Goal: Task Accomplishment & Management: Complete application form

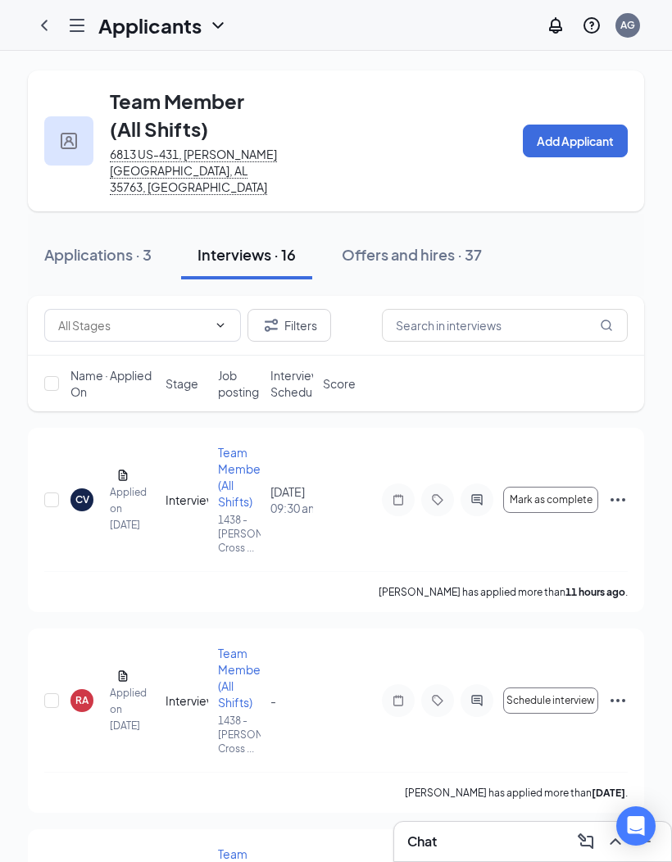
click at [450, 244] on div "Offers and hires · 37" at bounding box center [412, 254] width 140 height 20
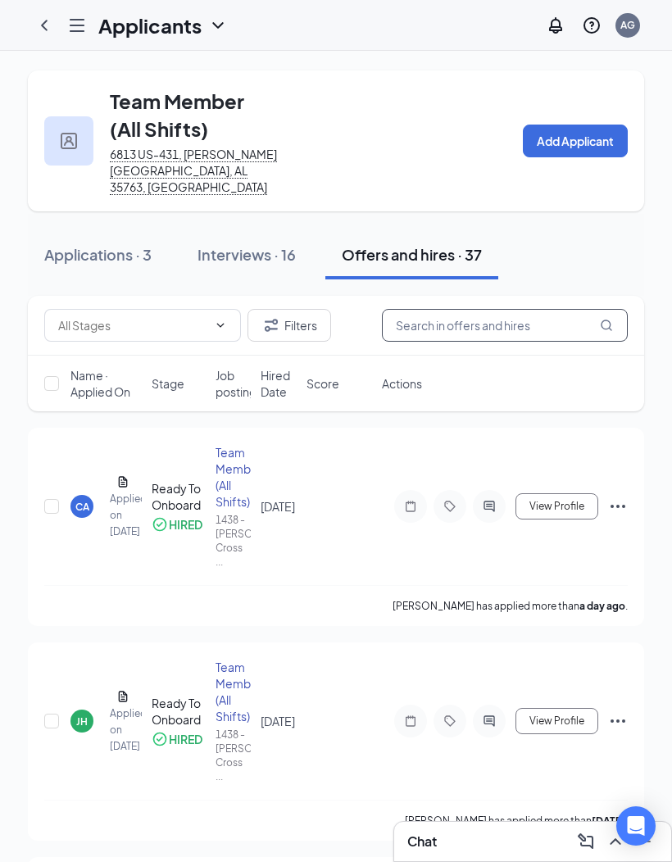
click at [551, 309] on input "text" at bounding box center [505, 325] width 246 height 33
click at [282, 244] on div "Interviews · 16" at bounding box center [247, 254] width 98 height 20
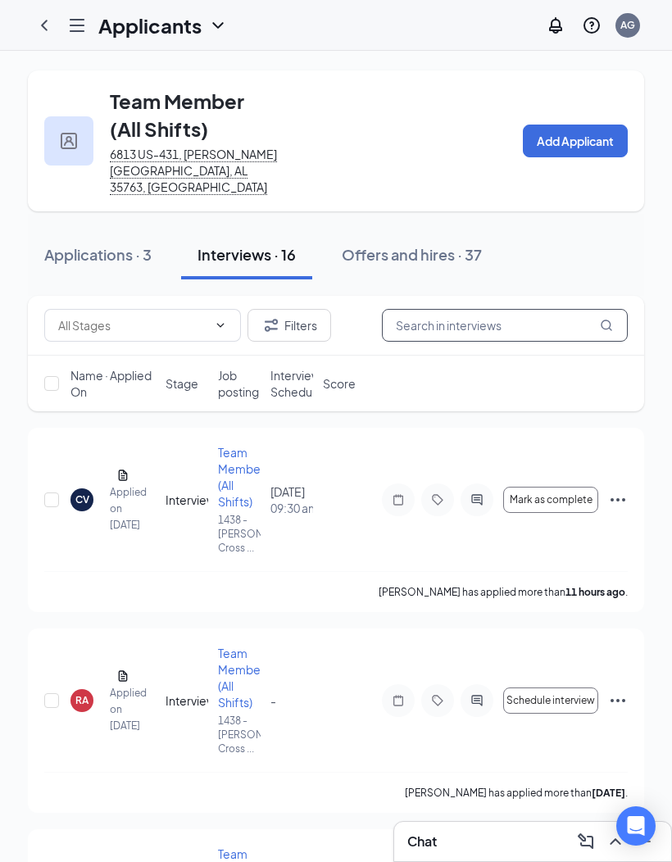
click at [541, 309] on input "text" at bounding box center [505, 325] width 246 height 33
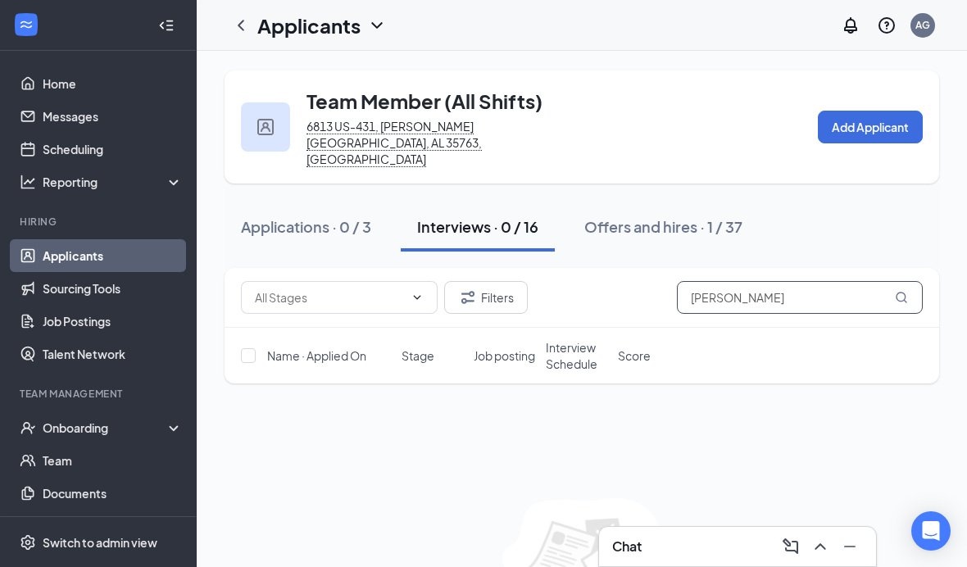
click at [671, 281] on input "[PERSON_NAME]" at bounding box center [800, 297] width 246 height 33
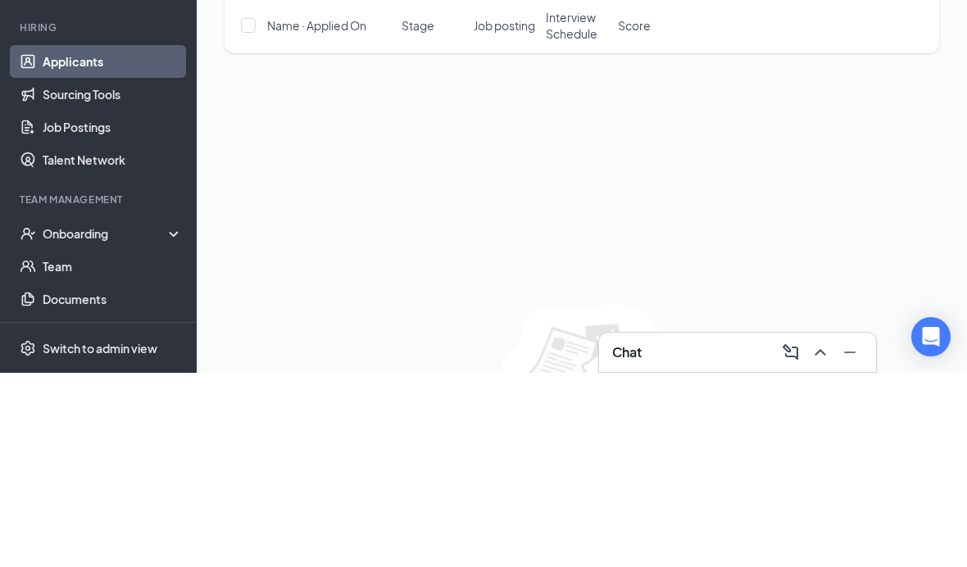
type input "J"
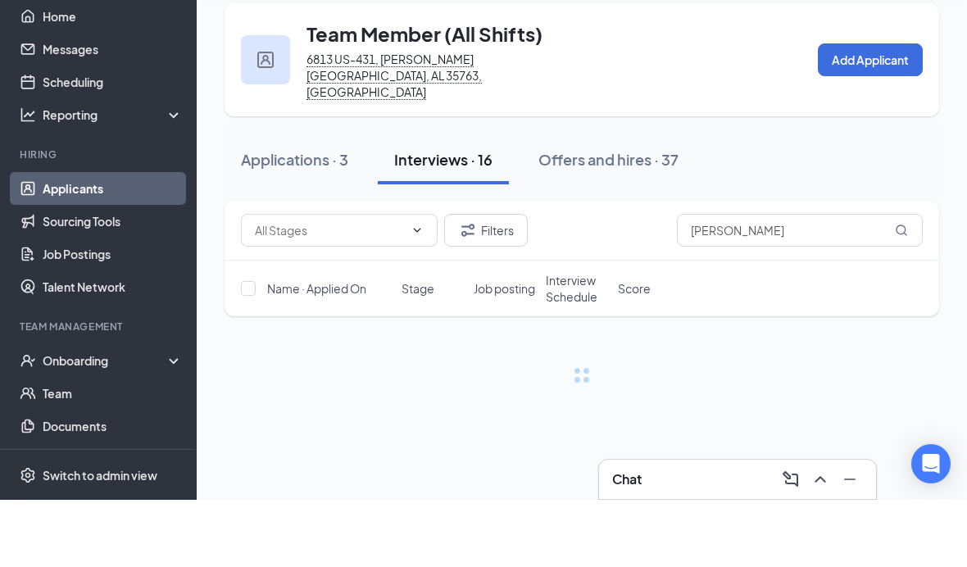
scroll to position [67, 0]
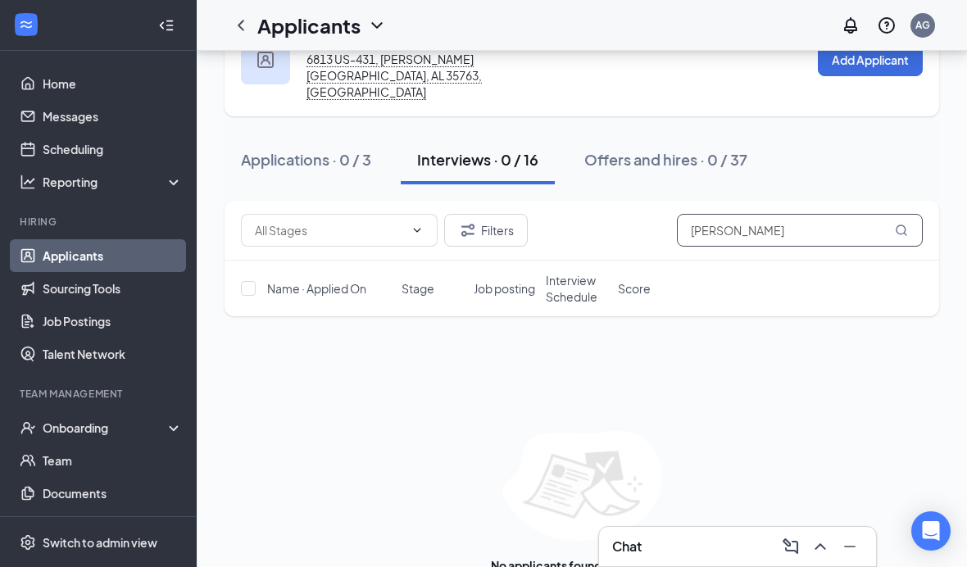
type input "[PERSON_NAME]"
click at [121, 420] on div "Onboarding" at bounding box center [106, 428] width 126 height 16
click at [121, 444] on link "Overview" at bounding box center [113, 460] width 140 height 33
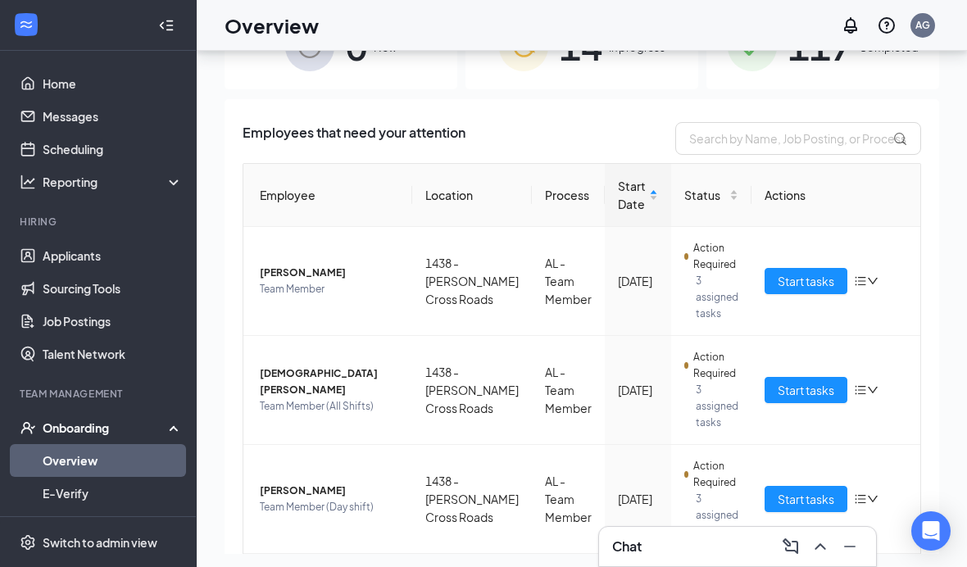
click at [671, 76] on div "117 Completed" at bounding box center [823, 46] width 233 height 86
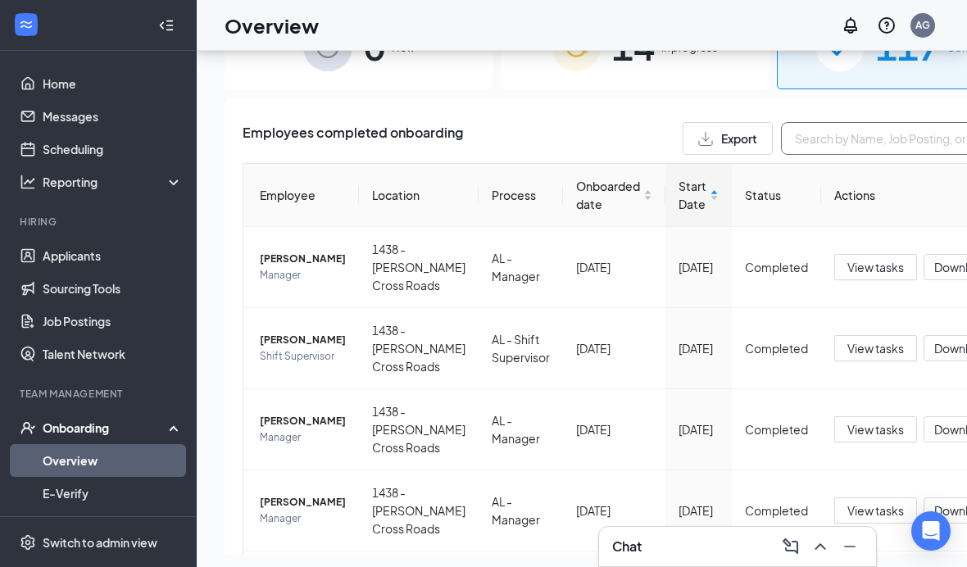
click at [671, 148] on input "text" at bounding box center [904, 138] width 246 height 33
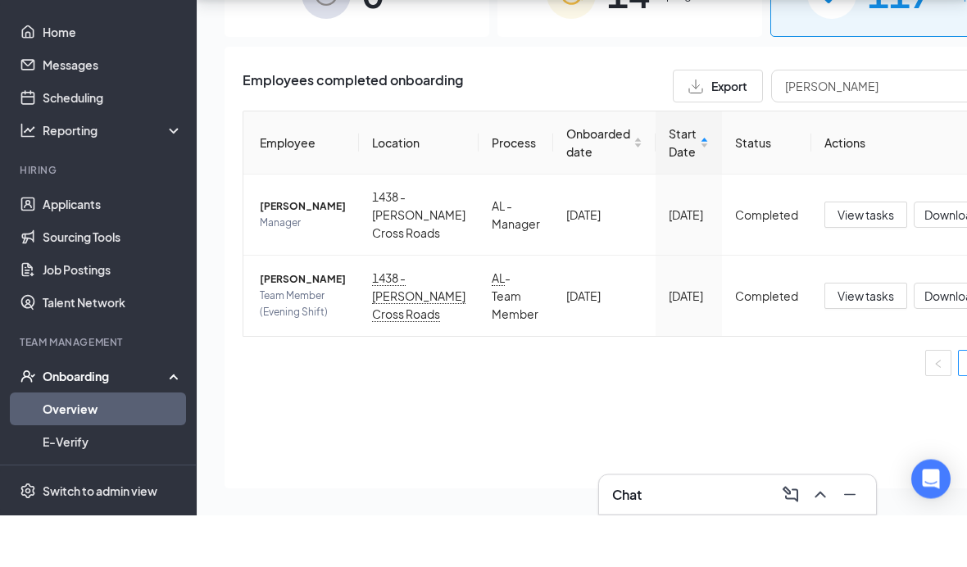
scroll to position [120, 0]
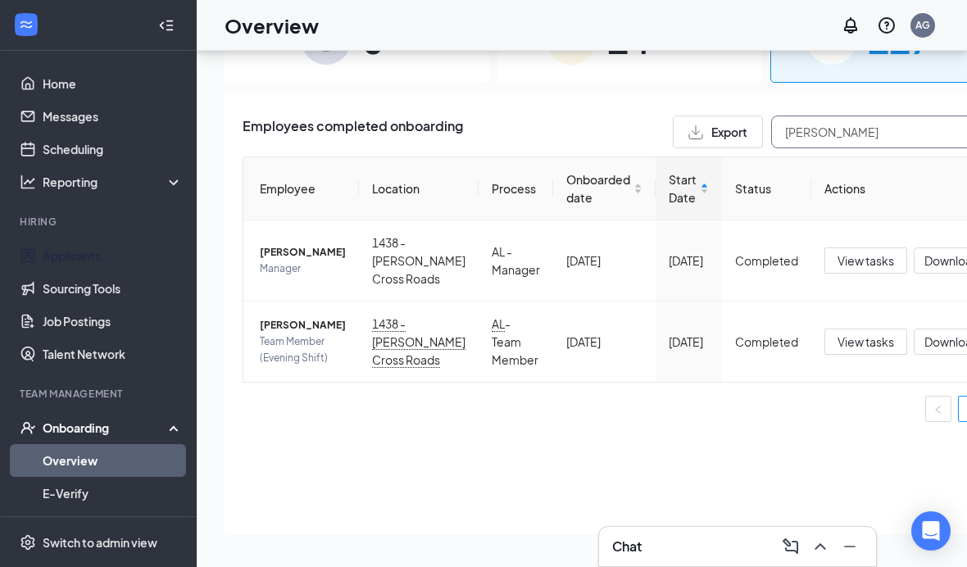
type input "[PERSON_NAME]"
click at [121, 239] on link "Applicants" at bounding box center [113, 255] width 140 height 33
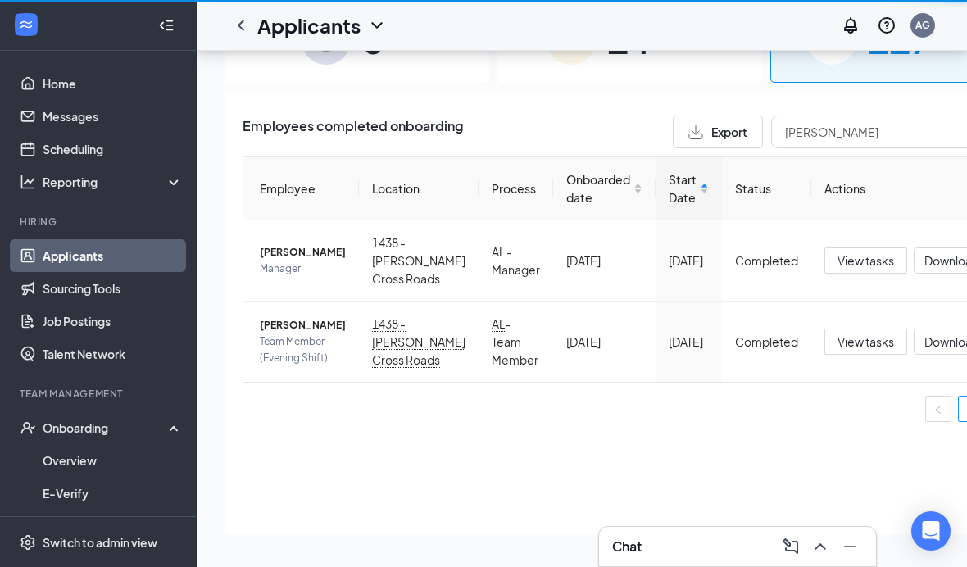
scroll to position [67, 0]
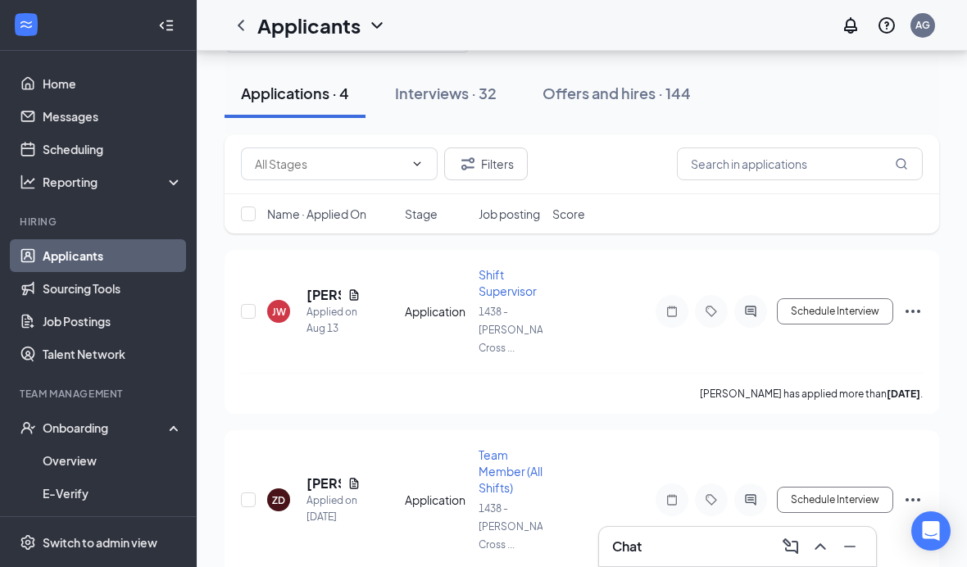
click at [474, 84] on div "Interviews · 32" at bounding box center [446, 93] width 102 height 20
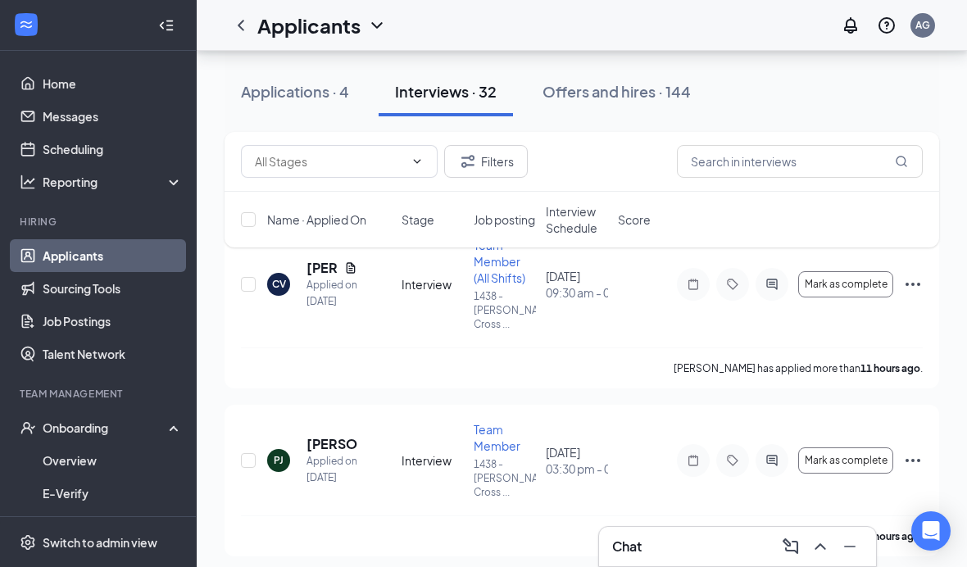
scroll to position [126, 0]
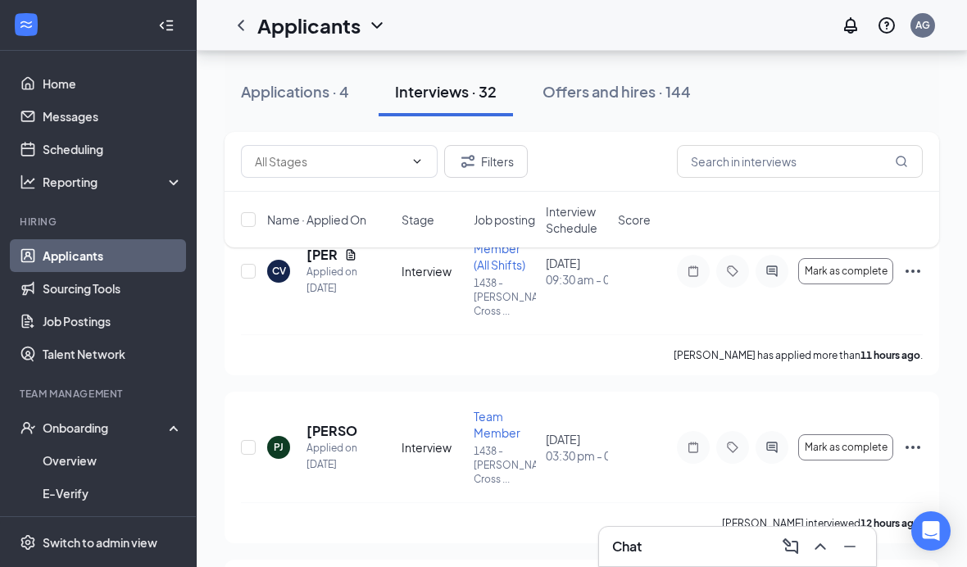
click at [341, 432] on h5 "[PERSON_NAME]" at bounding box center [332, 431] width 51 height 18
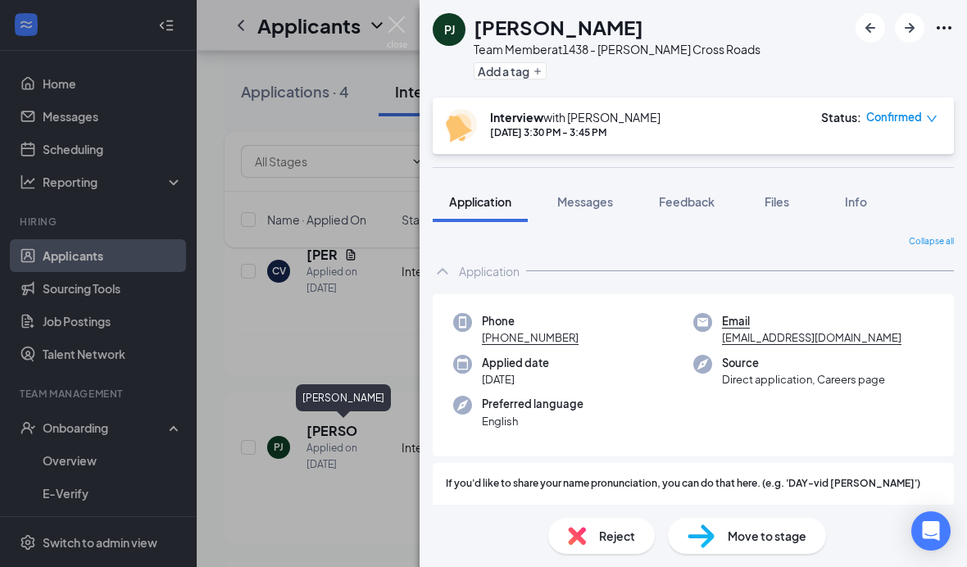
click at [671, 545] on span "Move to stage" at bounding box center [767, 536] width 79 height 18
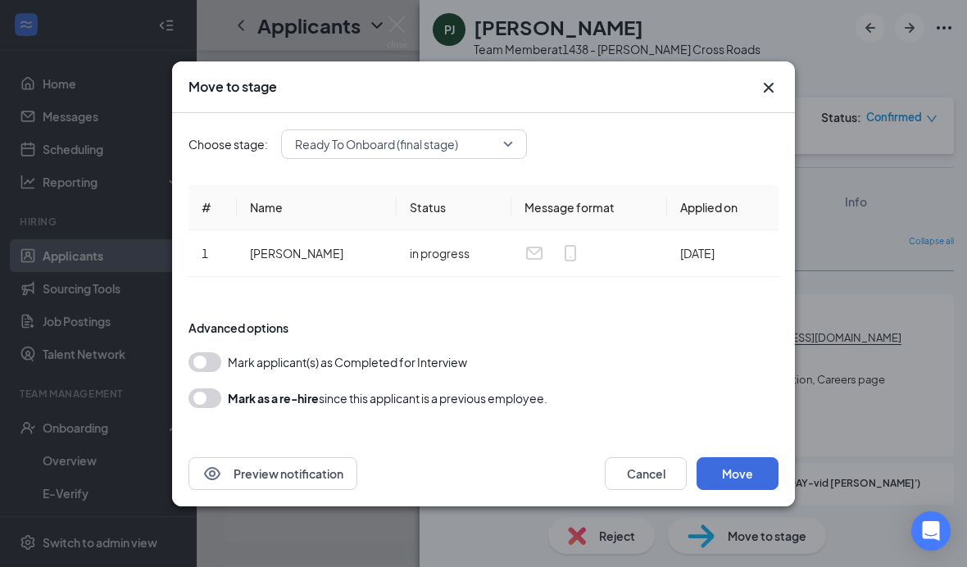
click at [198, 372] on button "button" at bounding box center [205, 363] width 33 height 20
click at [671, 490] on button "Move" at bounding box center [738, 473] width 82 height 33
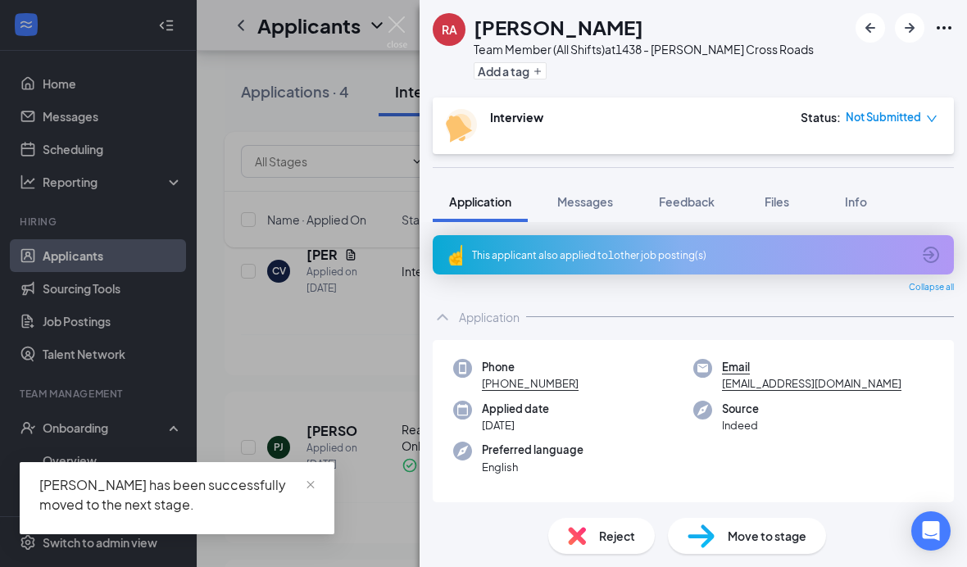
click at [139, 303] on div "RA [PERSON_NAME] Team Member (All Shifts) at 1438 - [PERSON_NAME] Cross Roads A…" at bounding box center [483, 283] width 967 height 567
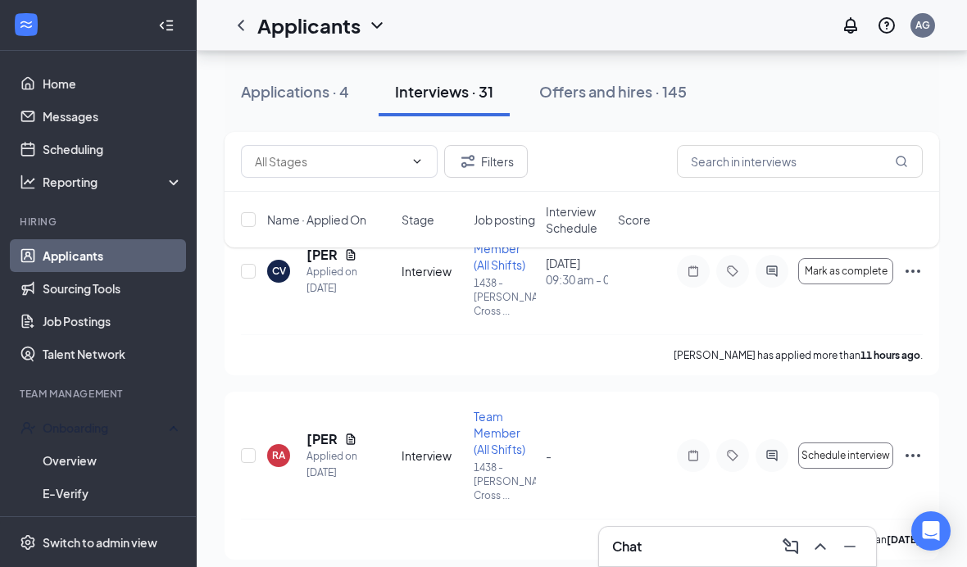
click at [59, 418] on div "Onboarding" at bounding box center [98, 428] width 197 height 33
click at [58, 426] on div "Onboarding" at bounding box center [106, 428] width 126 height 16
click at [59, 454] on link "Overview" at bounding box center [113, 460] width 140 height 33
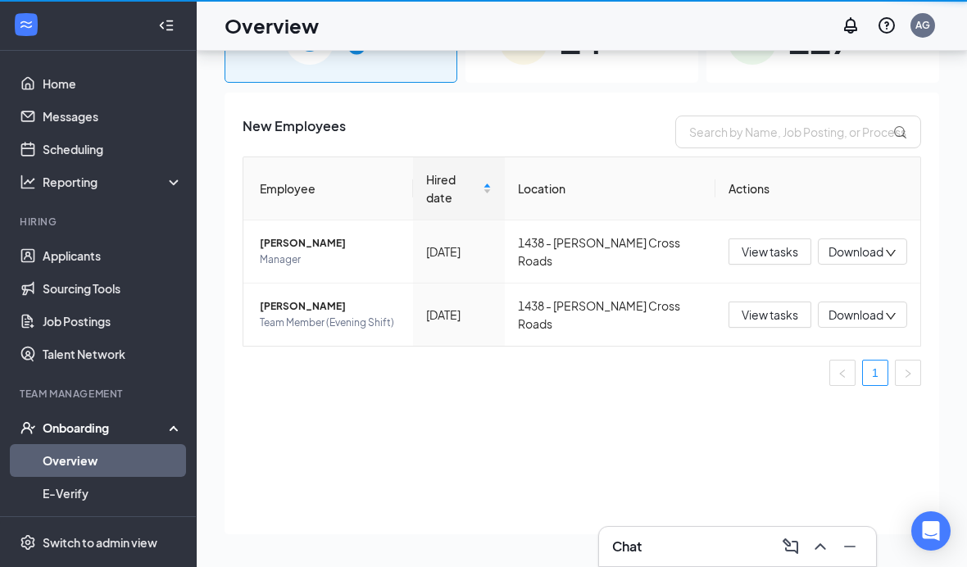
scroll to position [74, 0]
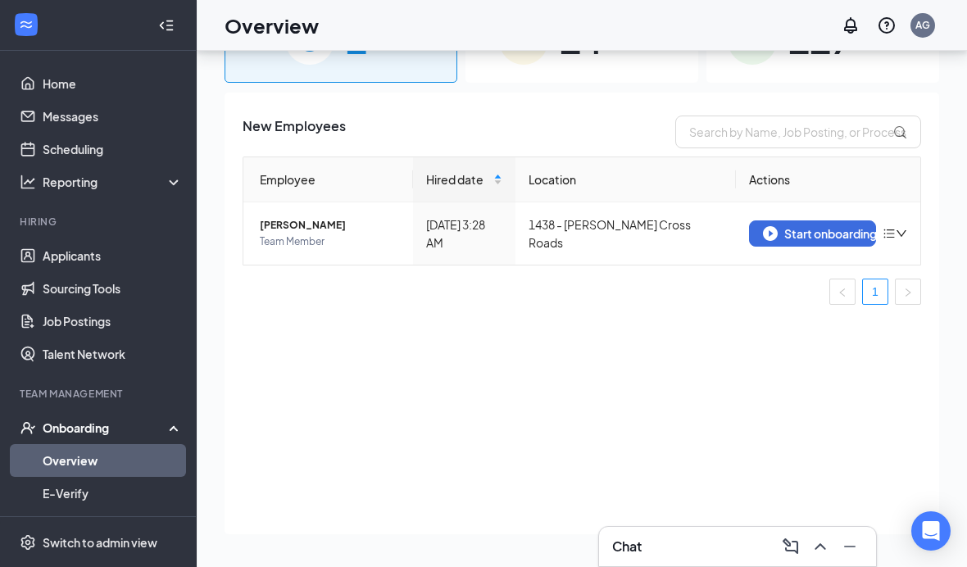
click at [671, 239] on div "Start onboarding" at bounding box center [812, 233] width 99 height 15
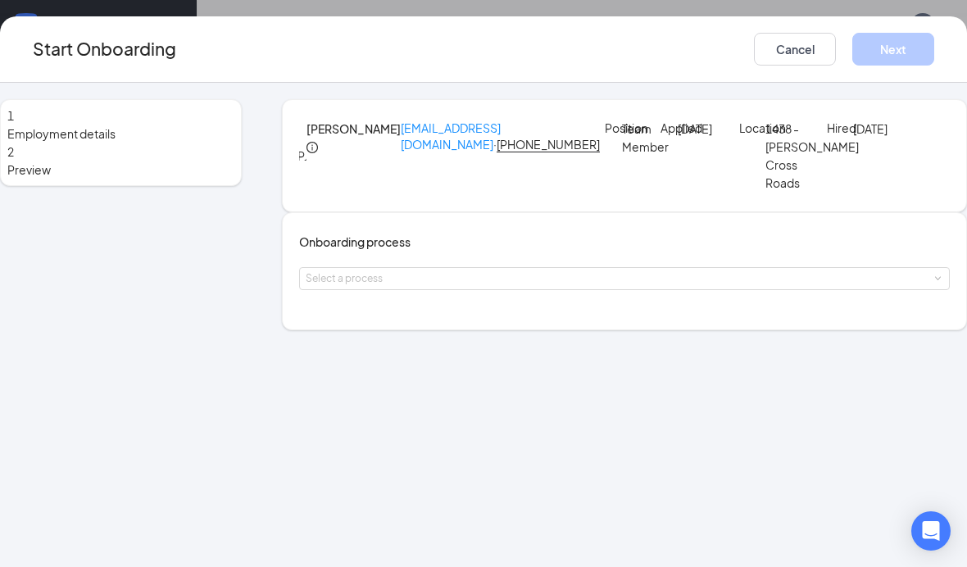
click at [565, 287] on div "Select a process" at bounding box center [621, 279] width 630 height 16
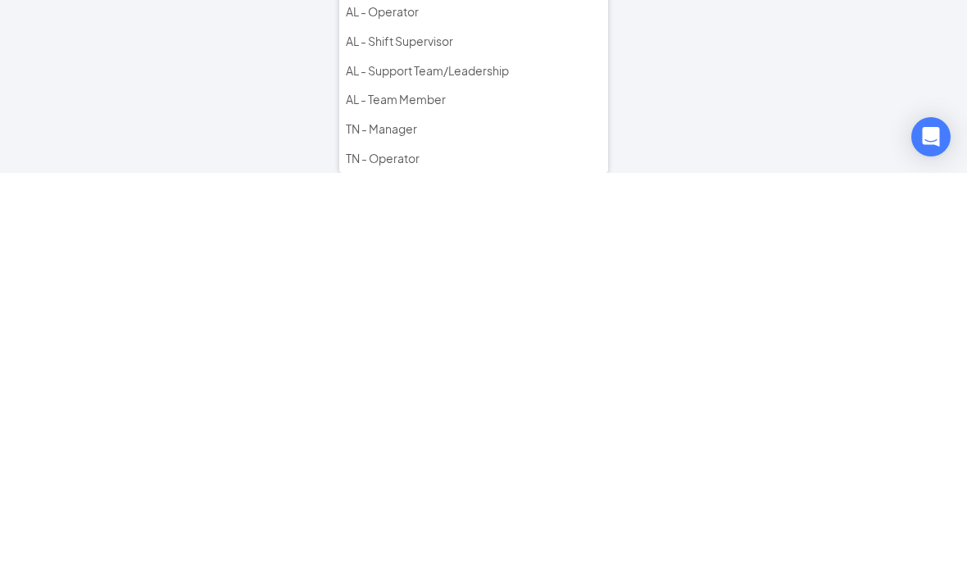
scroll to position [141, 0]
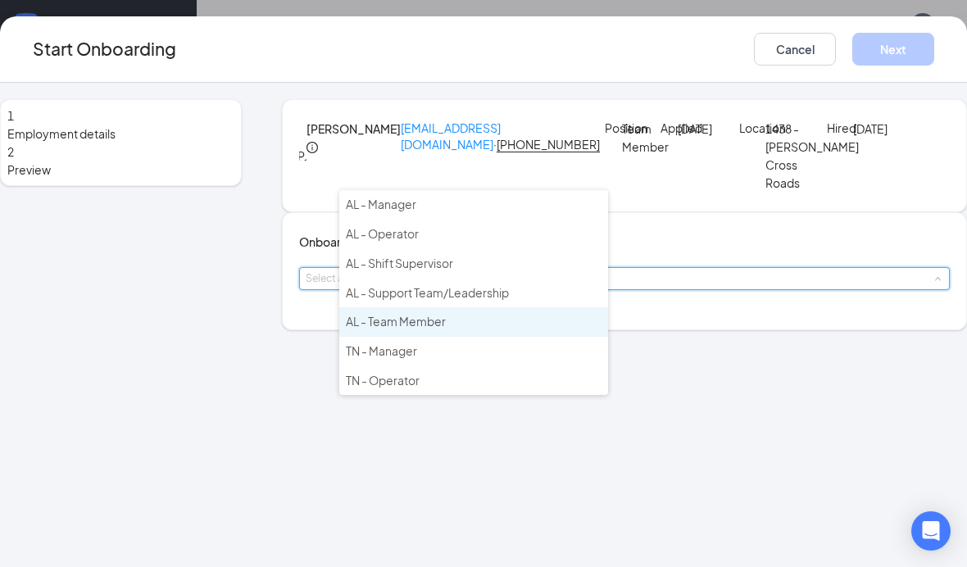
click at [453, 433] on div "1 Employment details 2 Preview [PERSON_NAME] [EMAIL_ADDRESS][DOMAIN_NAME] · [PH…" at bounding box center [483, 325] width 967 height 485
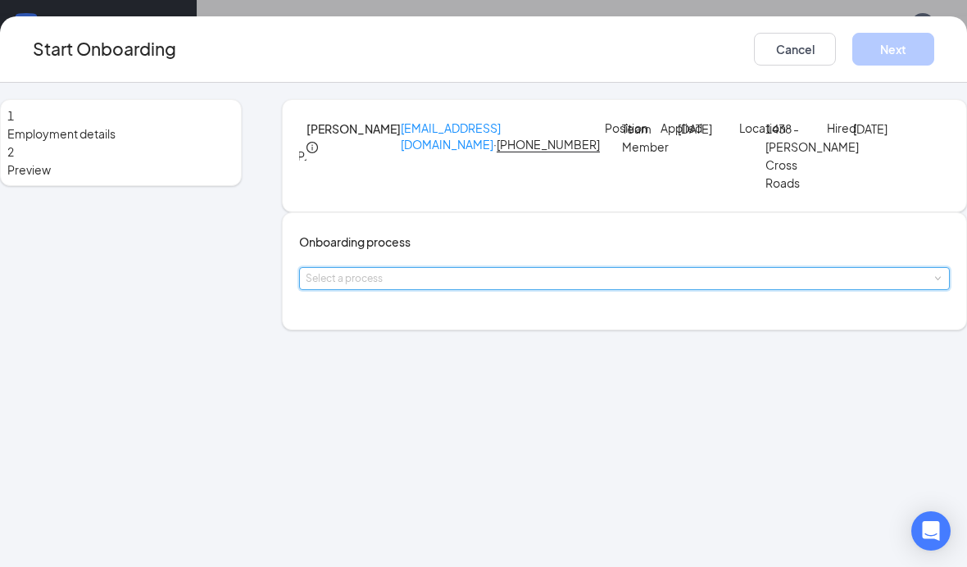
click at [671, 283] on span at bounding box center [937, 278] width 7 height 7
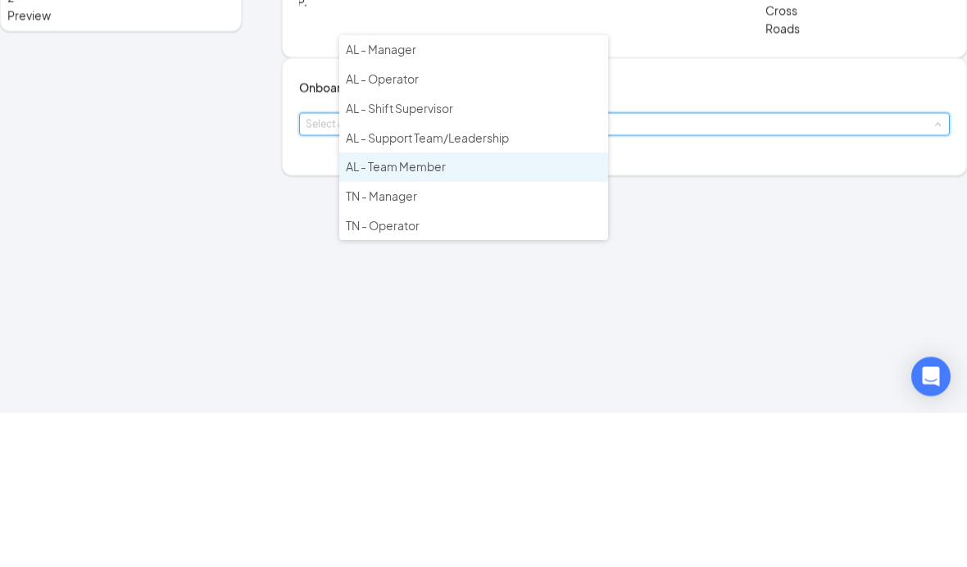
click at [430, 314] on span "AL - Team Member" at bounding box center [396, 321] width 100 height 15
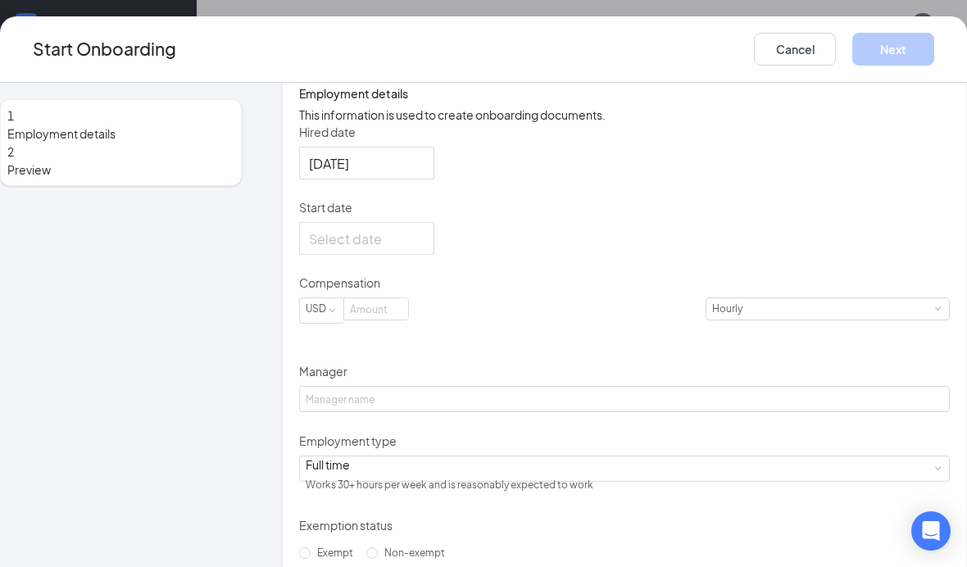
scroll to position [271, 0]
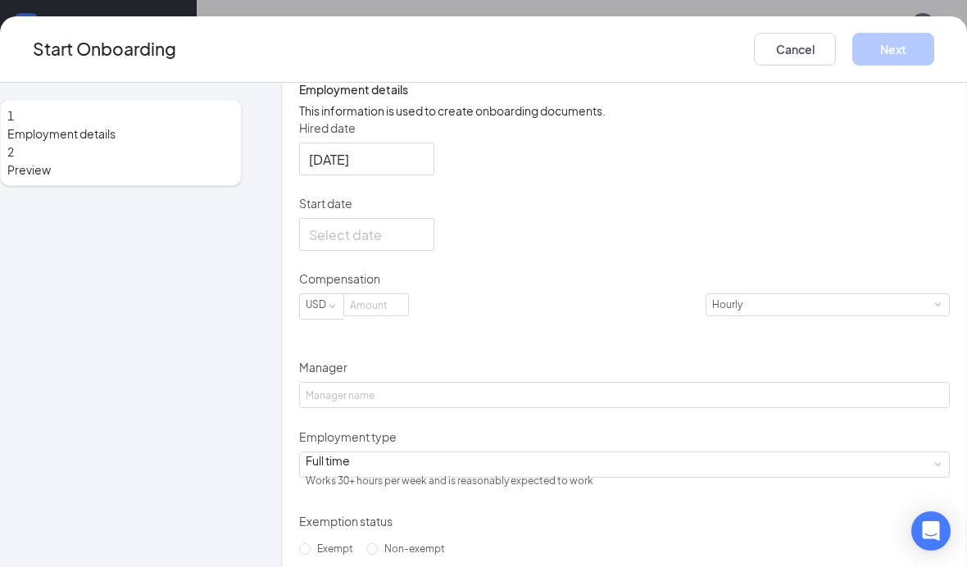
click at [425, 245] on div at bounding box center [367, 235] width 116 height 20
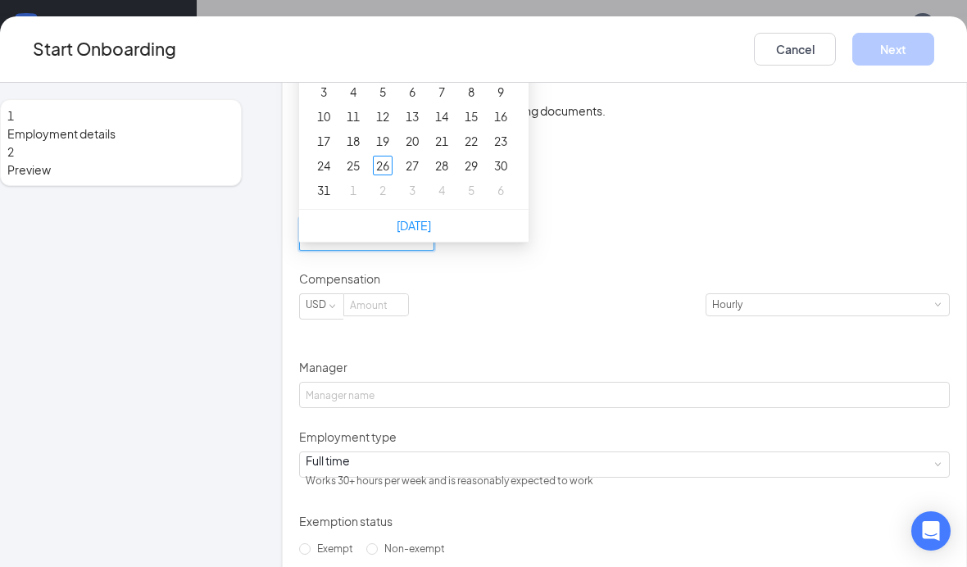
type input "[DATE]"
click at [393, 175] on div "26" at bounding box center [383, 166] width 20 height 20
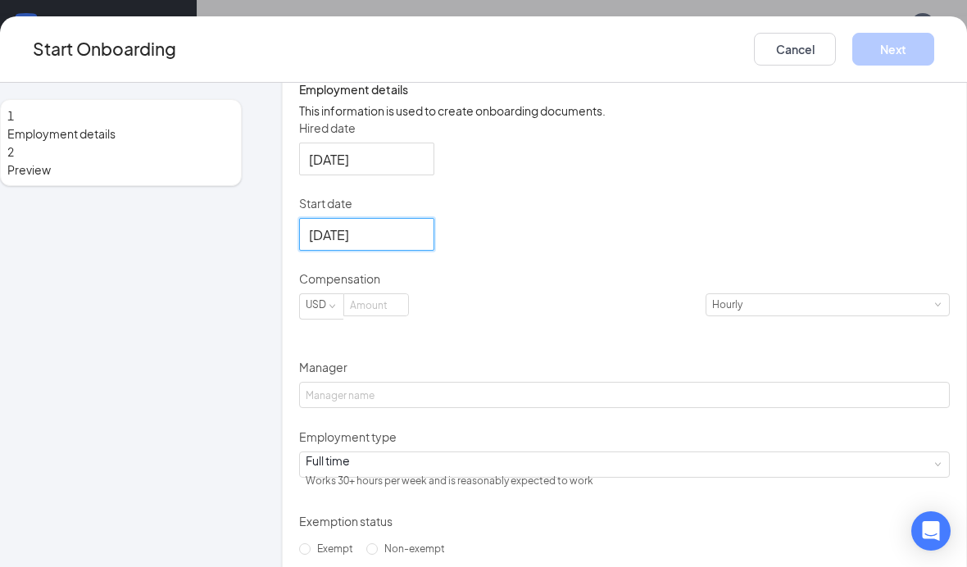
click at [408, 316] on input at bounding box center [376, 304] width 64 height 21
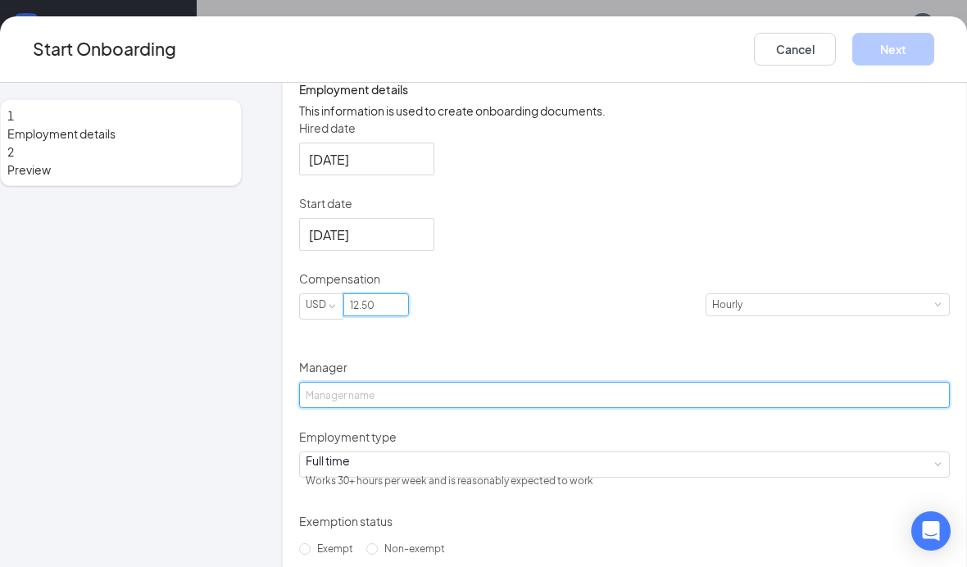
click at [513, 408] on input "Manager" at bounding box center [624, 395] width 651 height 26
type input "12.5"
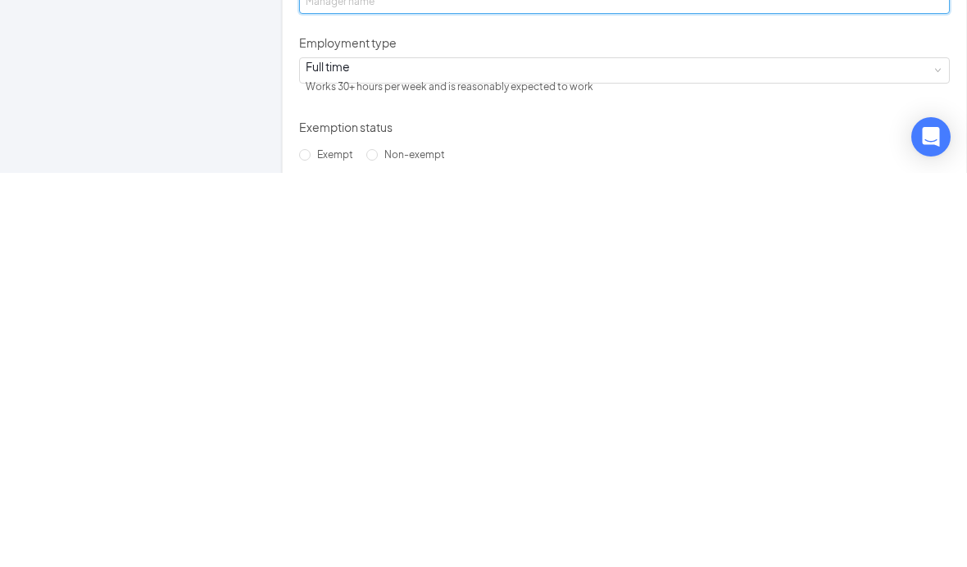
type input "[PERSON_NAME]"
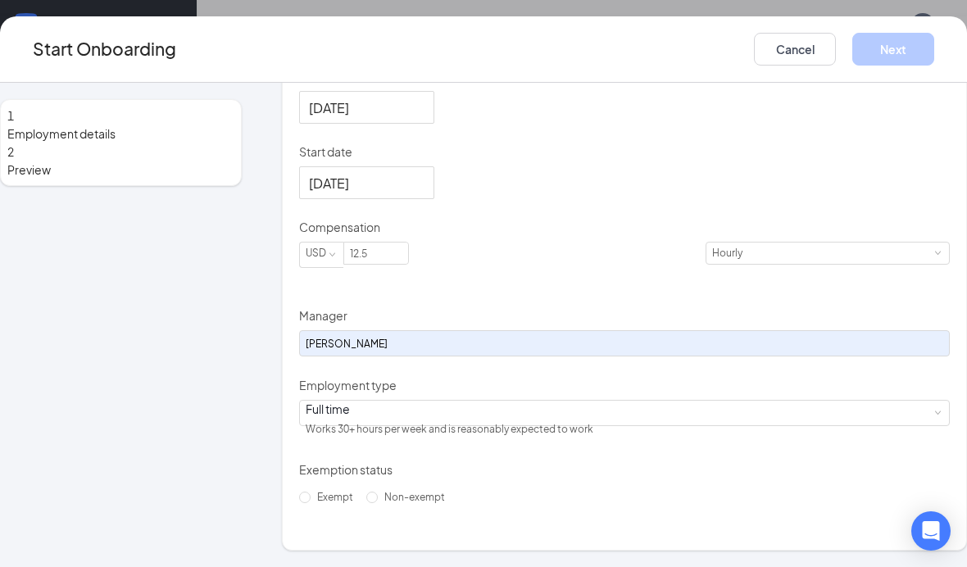
scroll to position [409, 0]
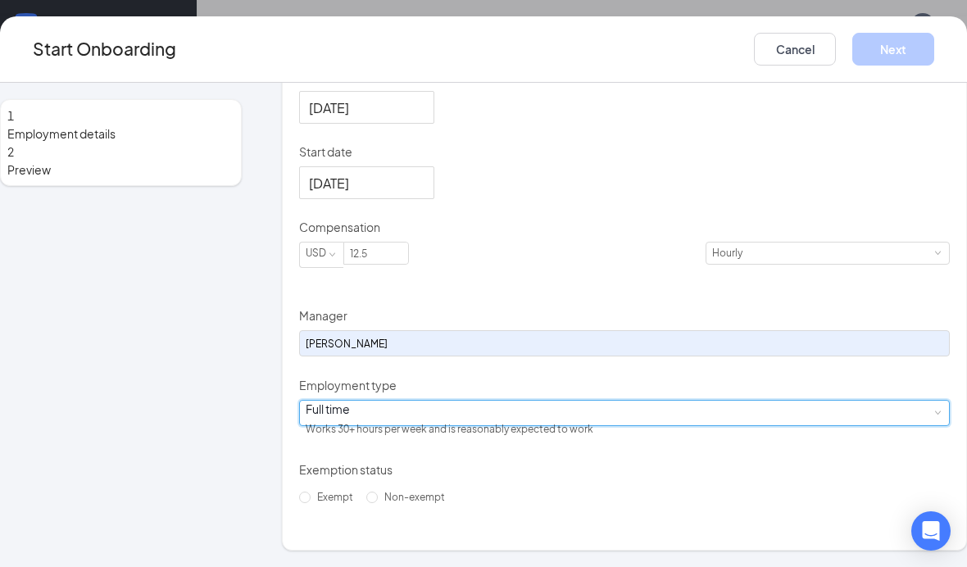
click at [576, 421] on div "Full time Works 30+ hours per week and is reasonably expected to work" at bounding box center [625, 413] width 638 height 25
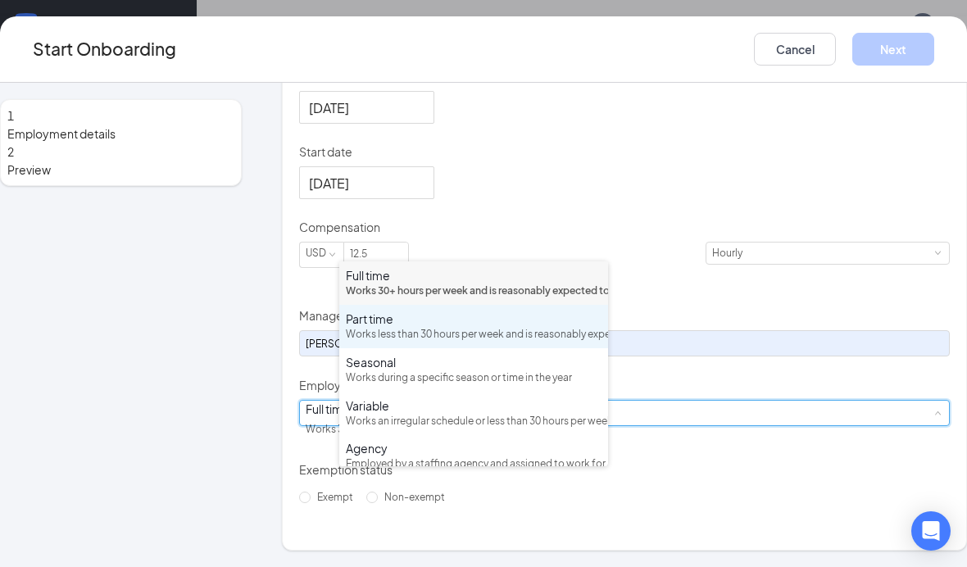
click at [516, 327] on div "Works less than 30 hours per week and is reasonably expected to work" at bounding box center [474, 335] width 256 height 16
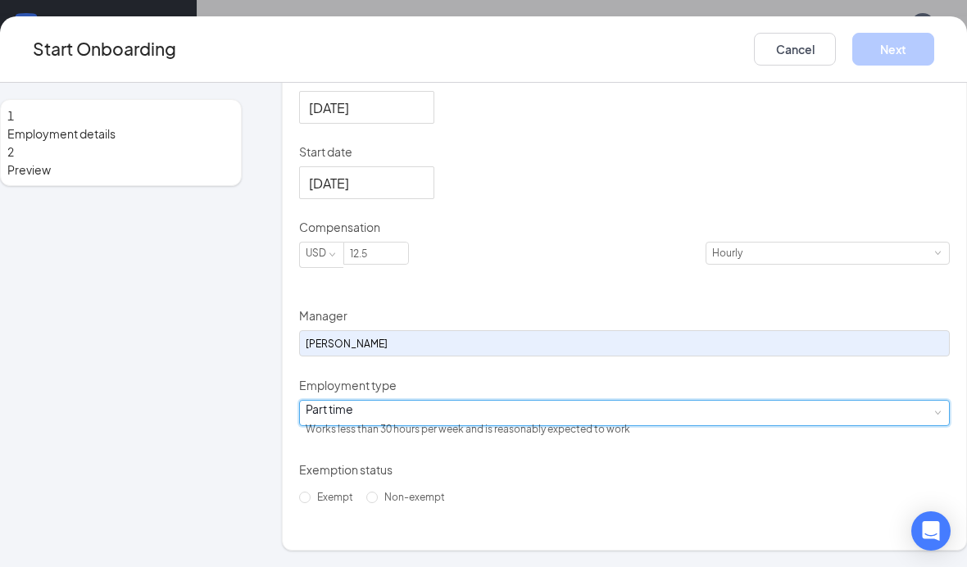
click at [378, 503] on span "Non-exempt" at bounding box center [415, 497] width 74 height 12
click at [366, 503] on input "Non-exempt" at bounding box center [371, 497] width 11 height 11
radio input "true"
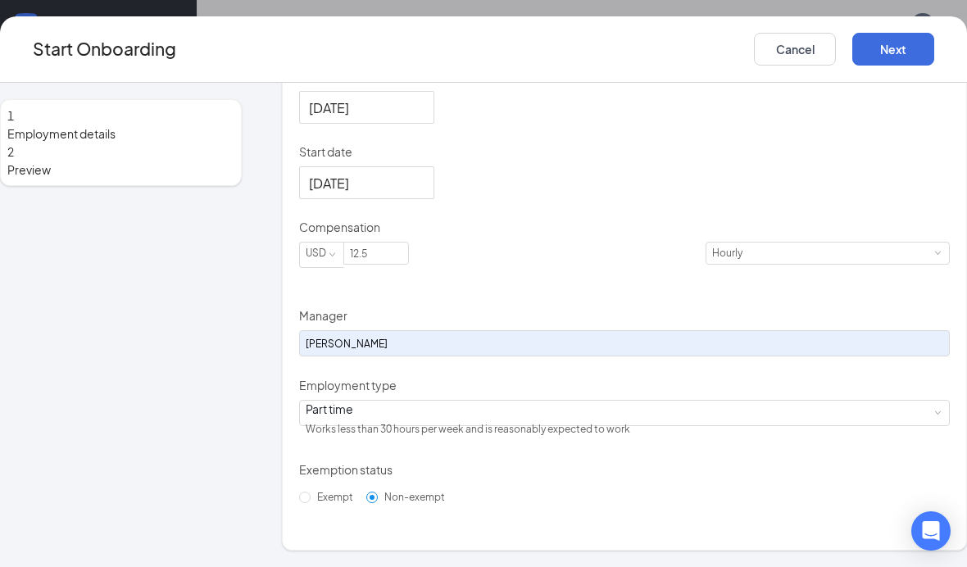
click at [671, 45] on button "Next" at bounding box center [894, 49] width 82 height 33
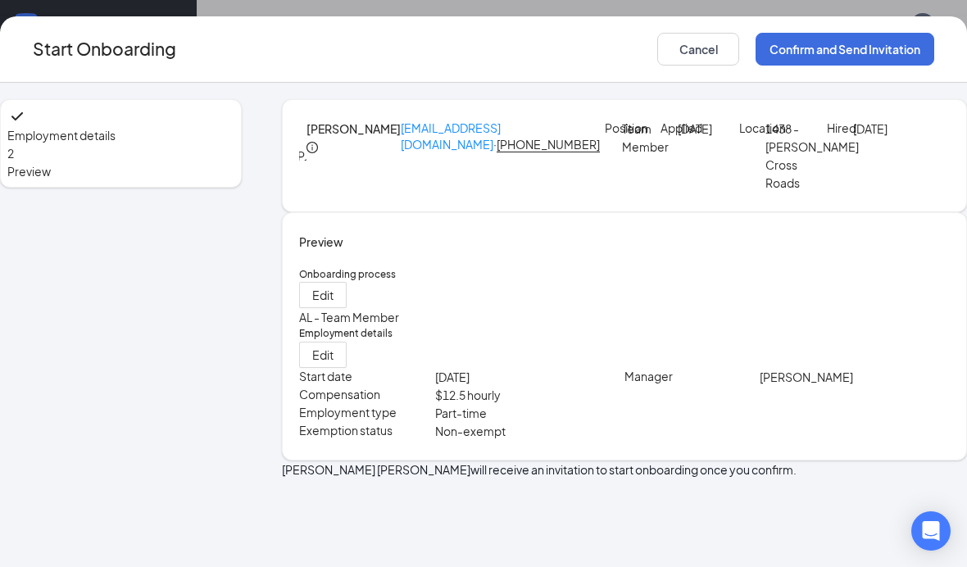
scroll to position [27, 0]
click at [671, 44] on button "Confirm and Send Invitation" at bounding box center [845, 49] width 179 height 33
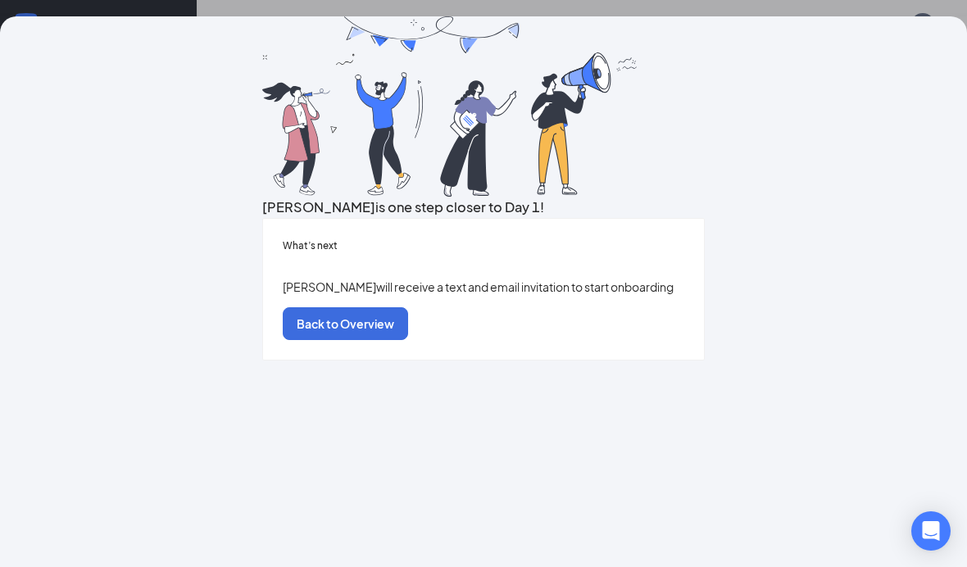
scroll to position [0, 0]
click at [408, 340] on button "Back to Overview" at bounding box center [345, 323] width 125 height 33
